Goal: Task Accomplishment & Management: Complete application form

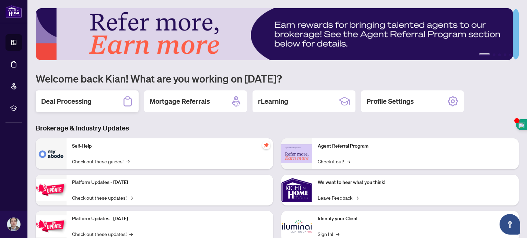
click at [85, 100] on h2 "Deal Processing" at bounding box center [66, 102] width 50 height 10
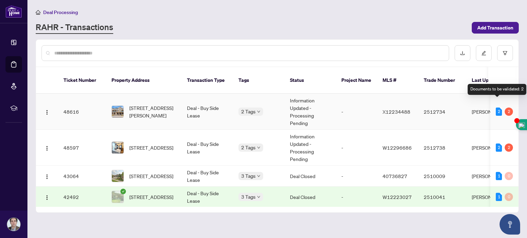
click at [498, 108] on div "2" at bounding box center [498, 112] width 6 height 8
click at [457, 94] on td "2512734" at bounding box center [442, 112] width 48 height 36
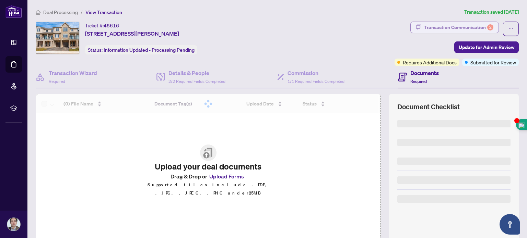
click at [463, 26] on div "Transaction Communication 2" at bounding box center [458, 27] width 69 height 11
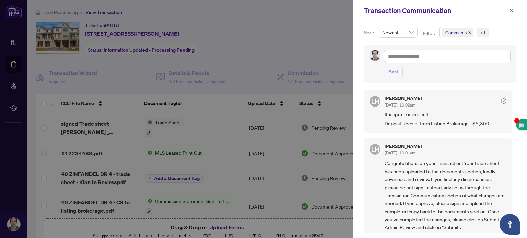
scroll to position [51, 0]
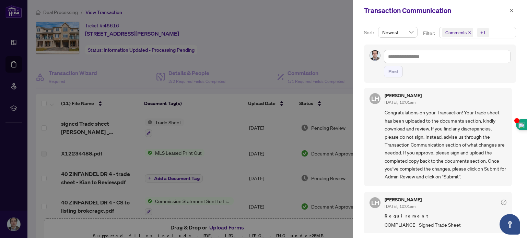
click at [514, 143] on div "Sort: Newest Filter: Comments +1 Post LH [PERSON_NAME] [DATE], 10:02am Requirem…" at bounding box center [440, 129] width 174 height 217
click at [479, 192] on div "LH [PERSON_NAME] [DATE], 10:01am Requirement COMPLIANCE - Signed Trade Sheet" at bounding box center [438, 213] width 148 height 43
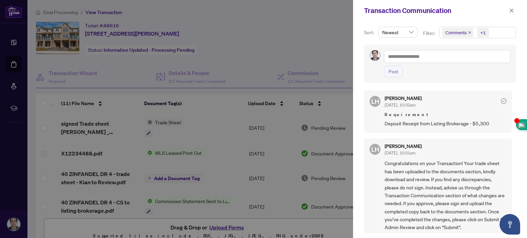
scroll to position [0, 0]
click at [306, 9] on div at bounding box center [263, 119] width 527 height 238
click at [511, 12] on icon "close" at bounding box center [511, 10] width 5 height 5
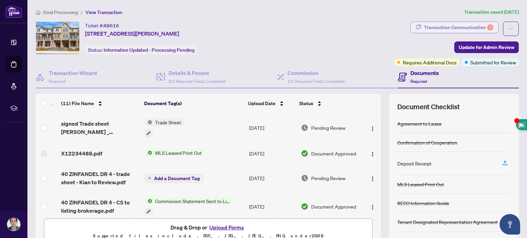
click at [467, 28] on div "Transaction Communication 2" at bounding box center [458, 27] width 69 height 11
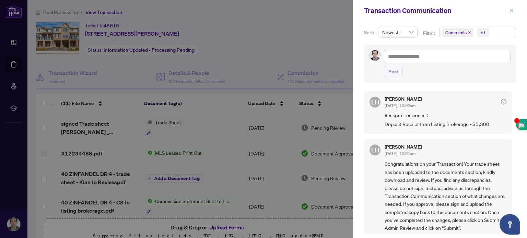
click at [511, 11] on icon "close" at bounding box center [511, 11] width 4 height 4
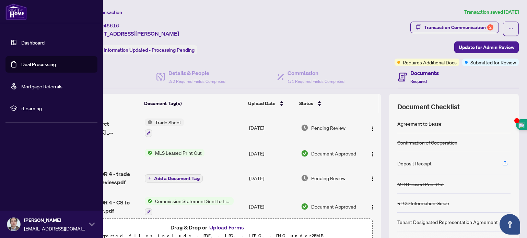
click at [21, 41] on link "Dashboard" at bounding box center [32, 42] width 23 height 6
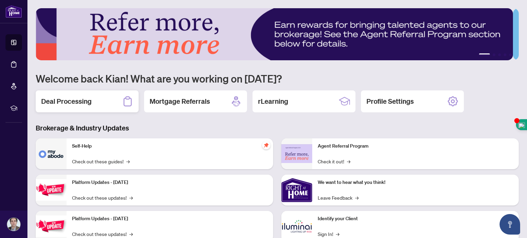
click at [95, 103] on div "Deal Processing" at bounding box center [87, 102] width 103 height 22
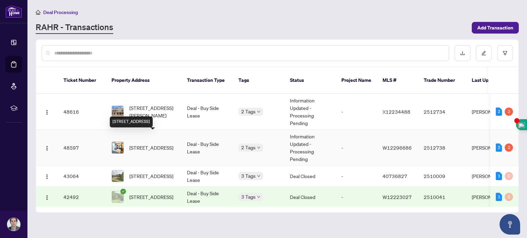
click at [133, 144] on span "[STREET_ADDRESS]" at bounding box center [151, 148] width 44 height 8
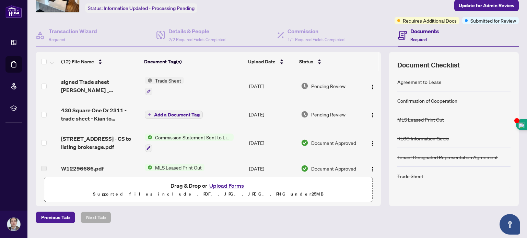
scroll to position [45, 0]
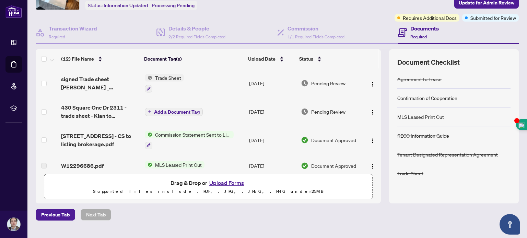
click at [220, 180] on button "Upload Forms" at bounding box center [226, 183] width 39 height 9
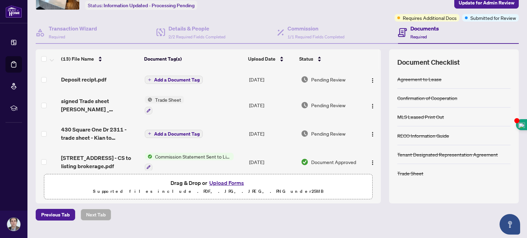
click at [154, 77] on span "Add a Document Tag" at bounding box center [177, 79] width 46 height 5
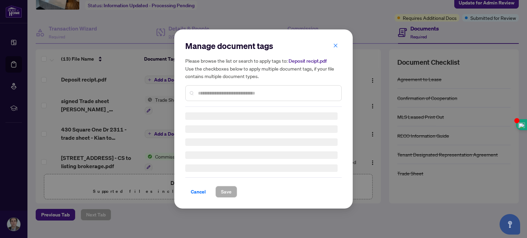
click at [229, 94] on input "text" at bounding box center [267, 93] width 138 height 8
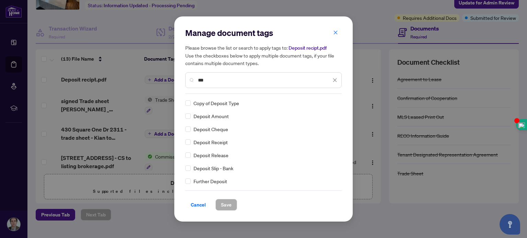
type input "***"
click at [216, 142] on span "Deposit Receipt" at bounding box center [210, 142] width 34 height 8
click at [226, 203] on span "Save" at bounding box center [226, 205] width 11 height 11
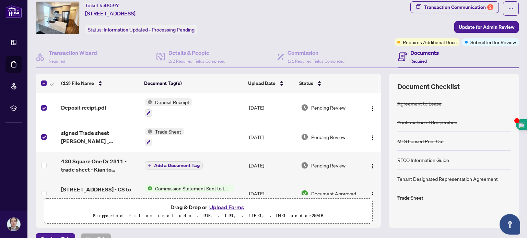
scroll to position [17, 0]
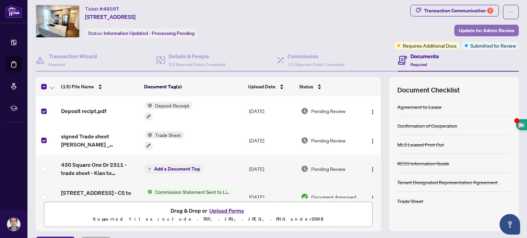
click at [484, 27] on span "Update for Admin Review" at bounding box center [486, 30] width 56 height 11
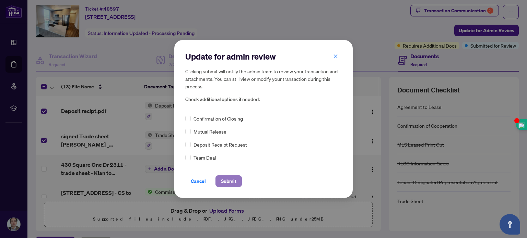
click at [226, 182] on span "Submit" at bounding box center [228, 181] width 15 height 11
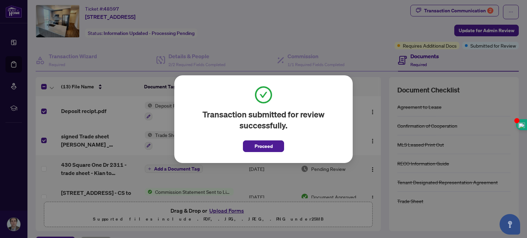
click at [299, 29] on div "Transaction submitted for review successfully. Proceed Cancel OK" at bounding box center [263, 119] width 527 height 238
